Goal: Task Accomplishment & Management: Complete application form

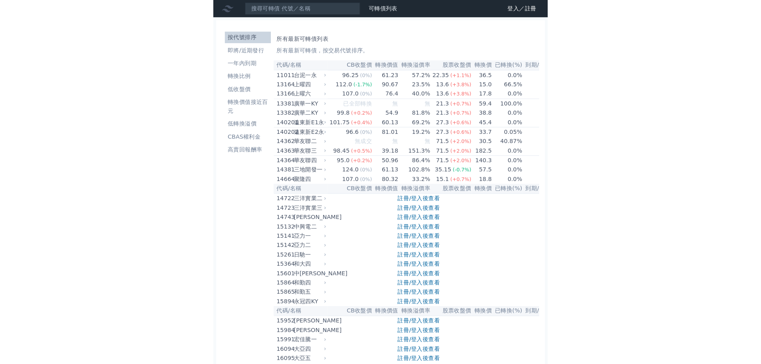
scroll to position [4391, 0]
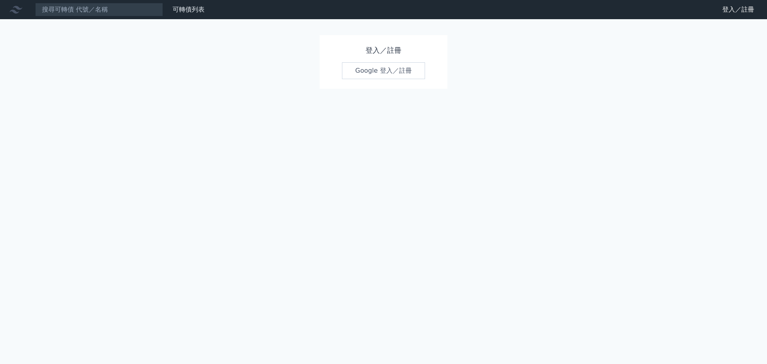
click at [395, 73] on link "Google 登入／註冊" at bounding box center [383, 70] width 83 height 17
